Goal: Task Accomplishment & Management: Use online tool/utility

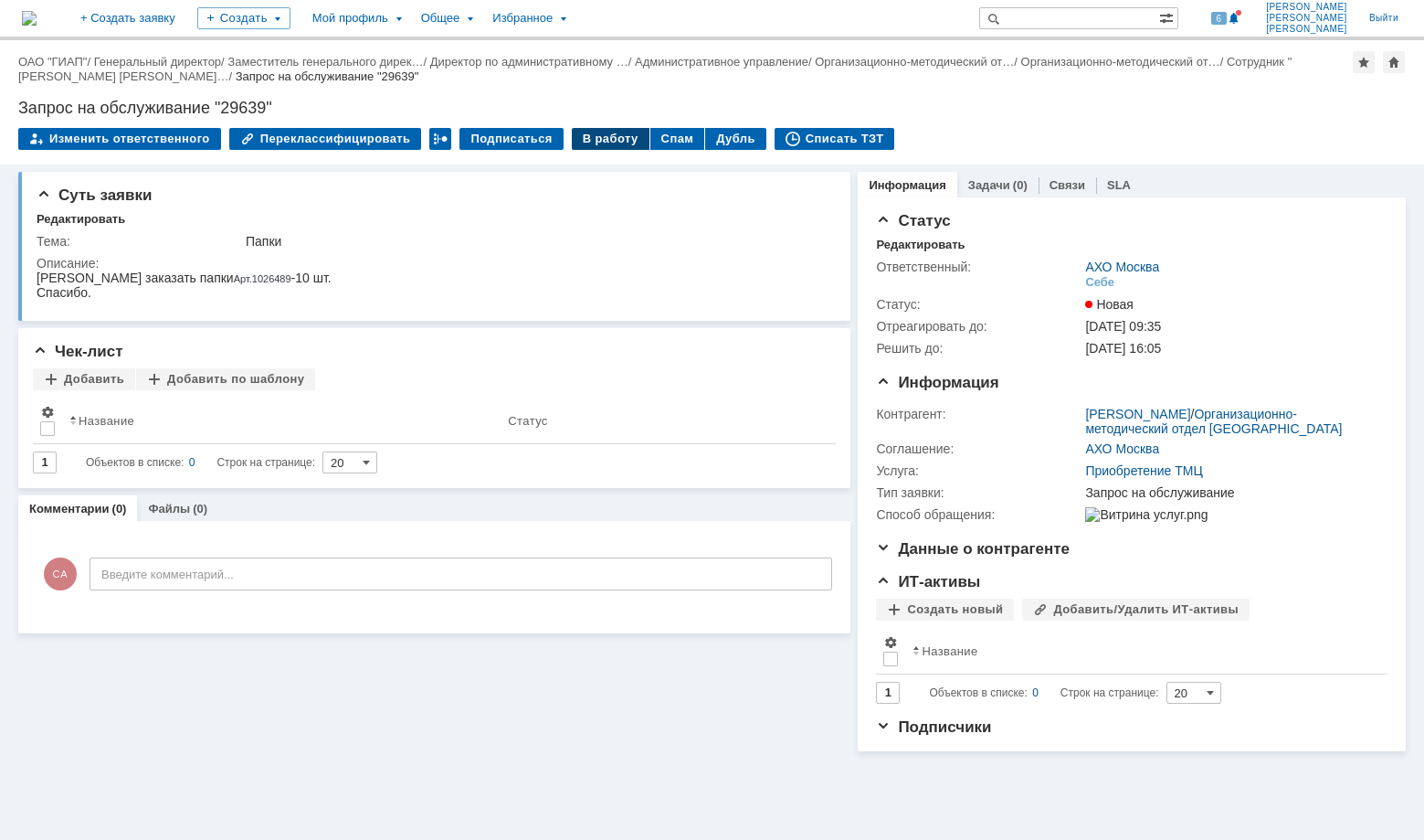
click at [592, 139] on div "В работу" at bounding box center [610, 138] width 78 height 22
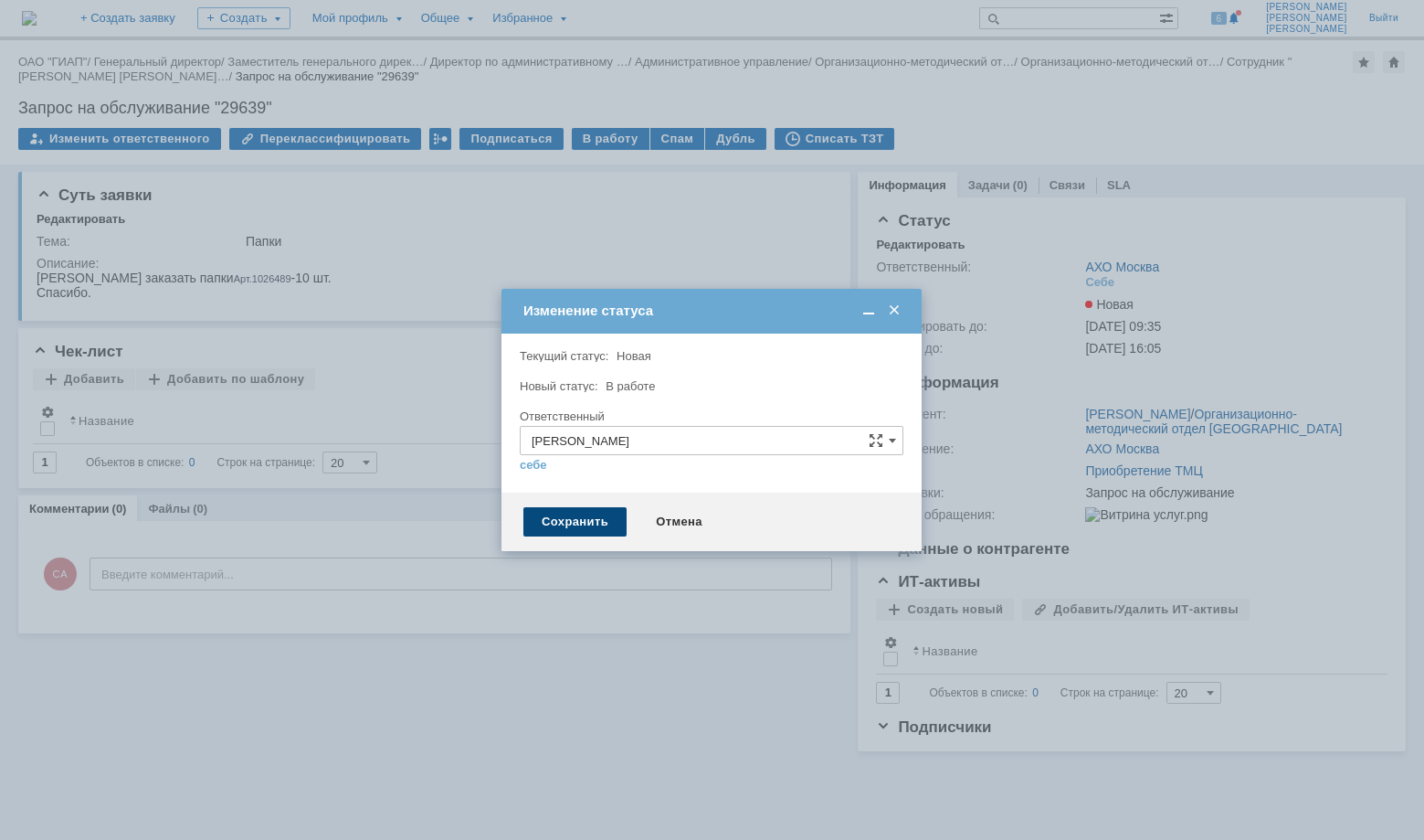
click at [574, 526] on div "Сохранить" at bounding box center [575, 521] width 103 height 29
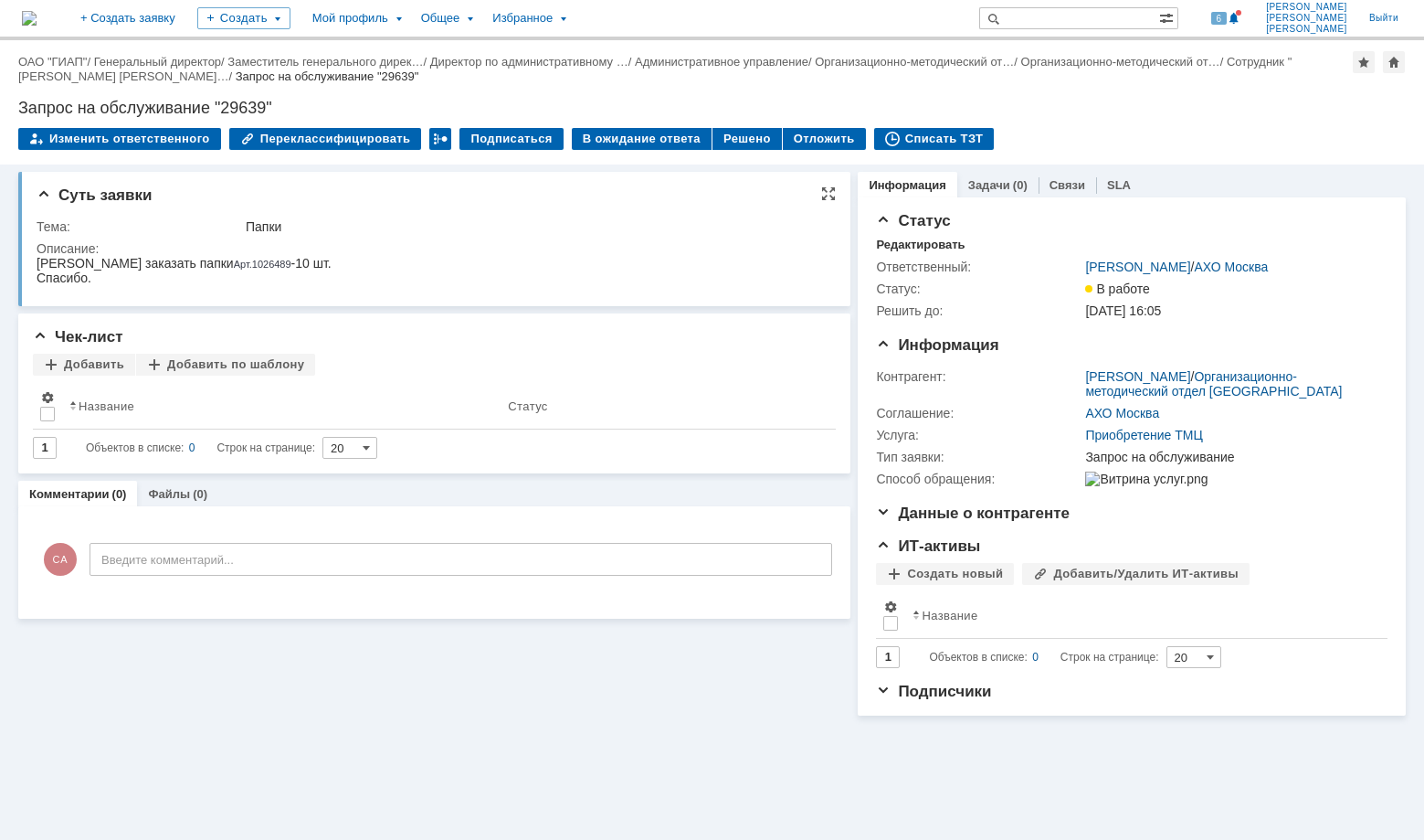
drag, startPoint x: 198, startPoint y: 269, endPoint x: 236, endPoint y: 267, distance: 38.1
click at [236, 267] on div "Прошу заказать папки Арт. 1026489 -10 шт." at bounding box center [184, 263] width 295 height 15
copy link "1026489"
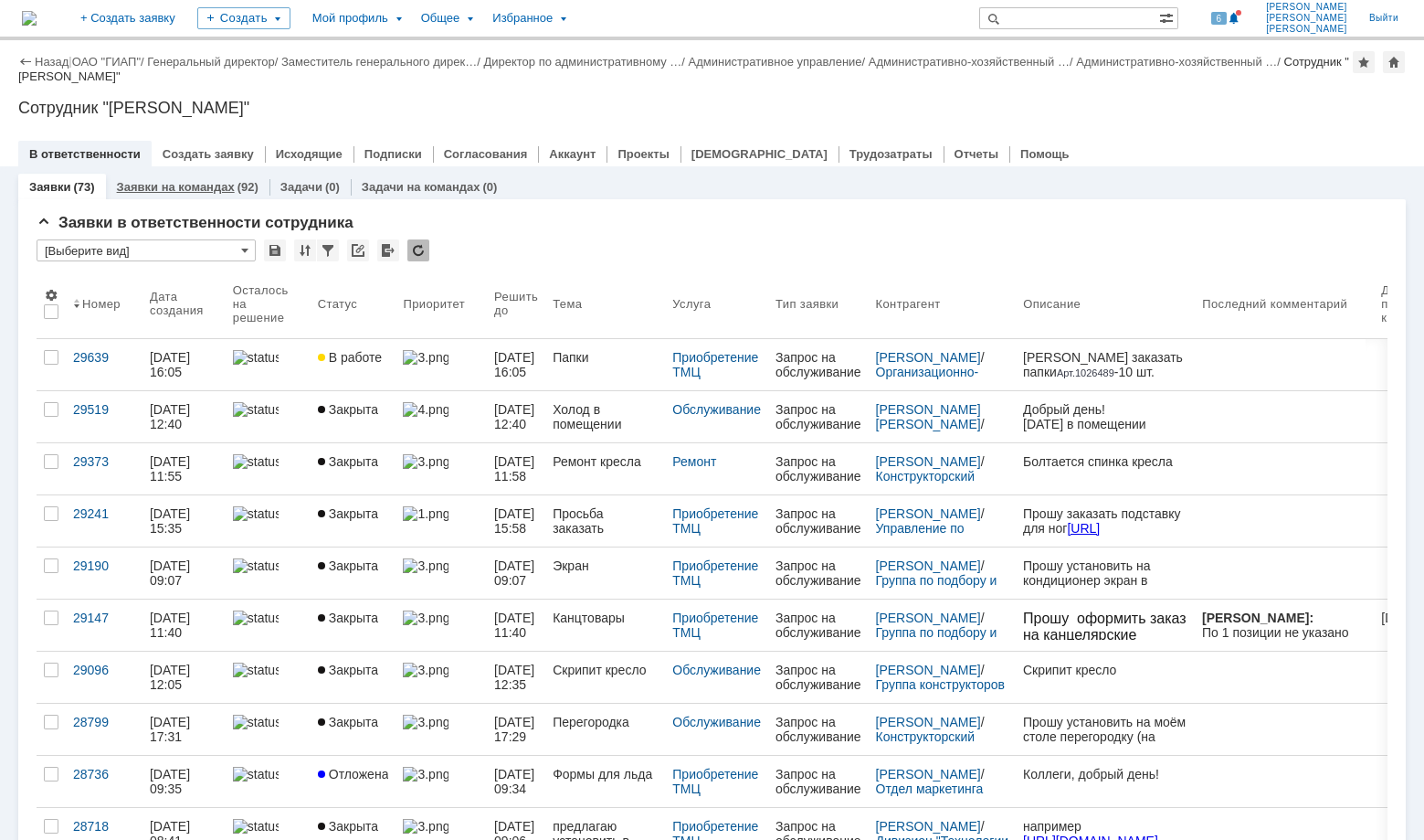
click at [179, 187] on link "Заявки на командах" at bounding box center [176, 187] width 118 height 14
